Goal: Navigation & Orientation: Find specific page/section

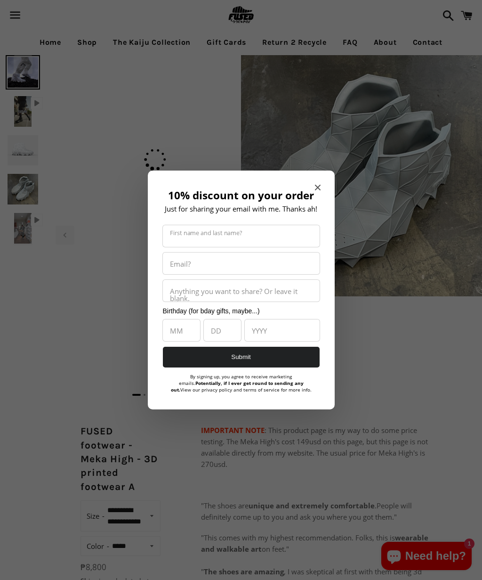
click at [319, 187] on icon "Close modal" at bounding box center [318, 188] width 6 height 6
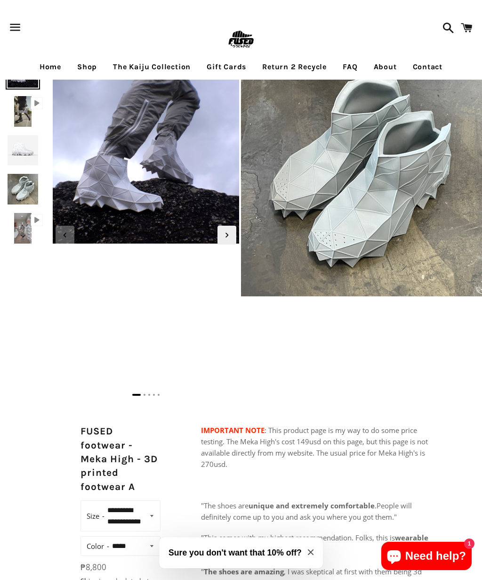
click at [24, 144] on img at bounding box center [23, 150] width 34 height 34
click at [226, 240] on span "Next slide" at bounding box center [227, 235] width 19 height 19
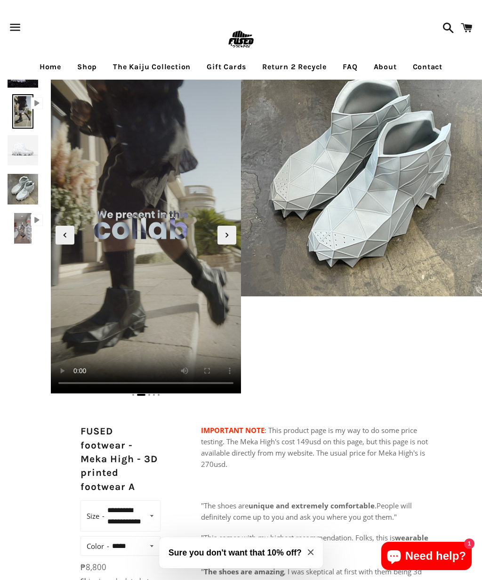
click at [230, 233] on icon "Next slide" at bounding box center [227, 235] width 10 height 10
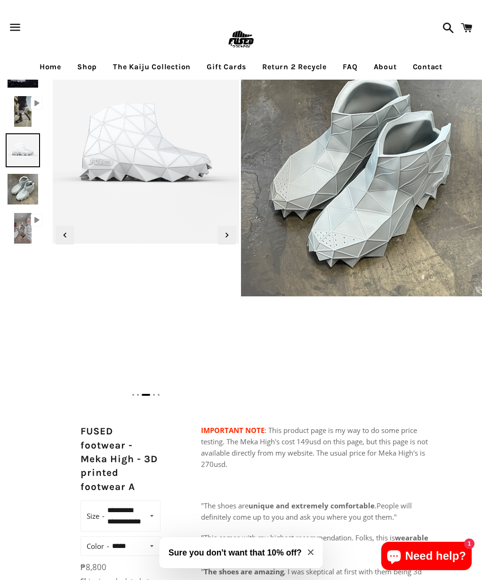
click at [225, 234] on icon "Next slide" at bounding box center [227, 235] width 10 height 10
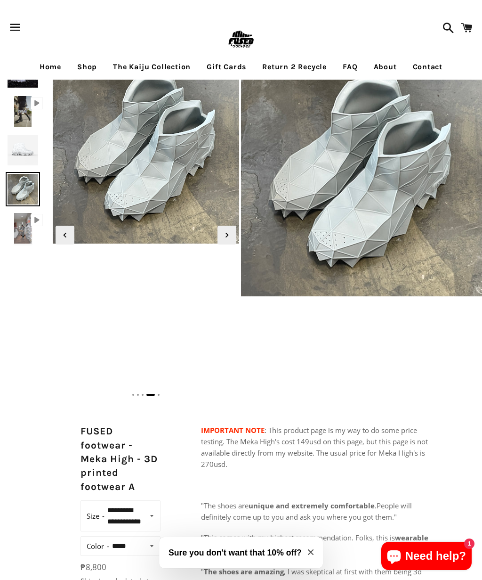
click at [230, 234] on icon "Next slide" at bounding box center [227, 235] width 10 height 10
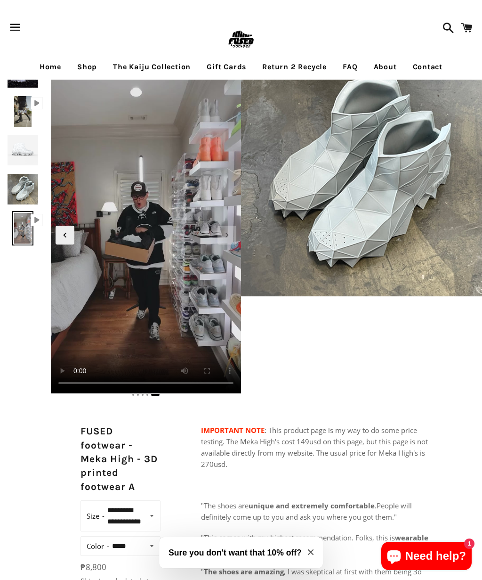
click at [227, 233] on icon "Next slide" at bounding box center [227, 235] width 10 height 10
click at [228, 234] on icon "Next slide" at bounding box center [227, 235] width 10 height 10
click at [88, 66] on link "Shop" at bounding box center [87, 67] width 34 height 24
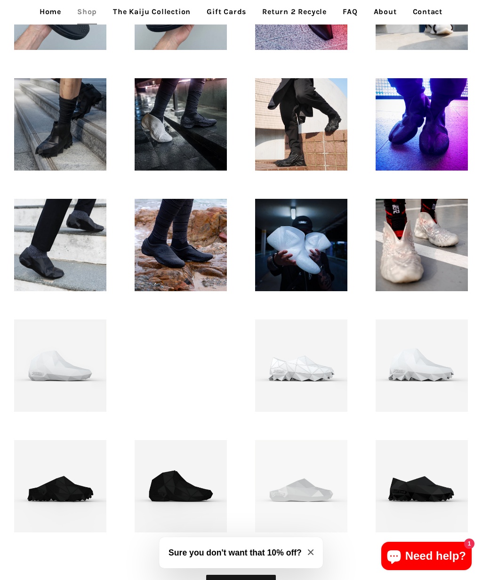
scroll to position [481, 0]
